Goal: Find contact information: Find contact information

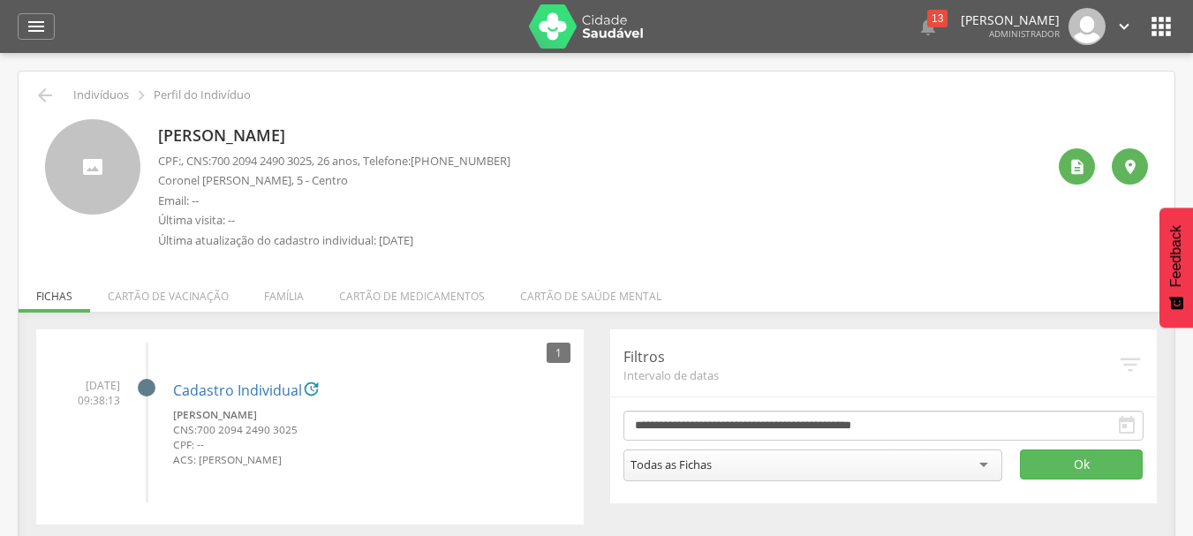
drag, startPoint x: 454, startPoint y: 163, endPoint x: 516, endPoint y: 160, distance: 61.9
click at [510, 160] on span "[PHONE_NUMBER]" at bounding box center [461, 161] width 100 height 16
copy span "99656-9386"
drag, startPoint x: 160, startPoint y: 179, endPoint x: 267, endPoint y: 180, distance: 106.8
click at [267, 180] on p "Coronel [PERSON_NAME], 5 - Centro" at bounding box center [334, 180] width 352 height 17
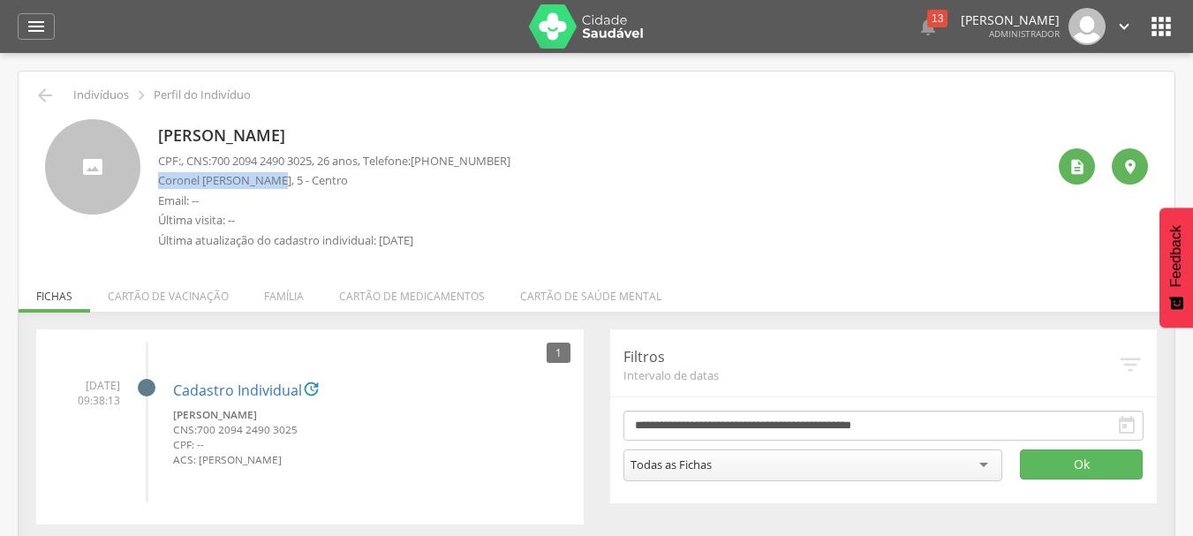
copy p "Coronel Ulisses Luna"
drag, startPoint x: 162, startPoint y: 132, endPoint x: 379, endPoint y: 132, distance: 217.2
click at [379, 132] on p "[PERSON_NAME]" at bounding box center [334, 135] width 352 height 23
copy p "[PERSON_NAME]"
